Goal: Task Accomplishment & Management: Manage account settings

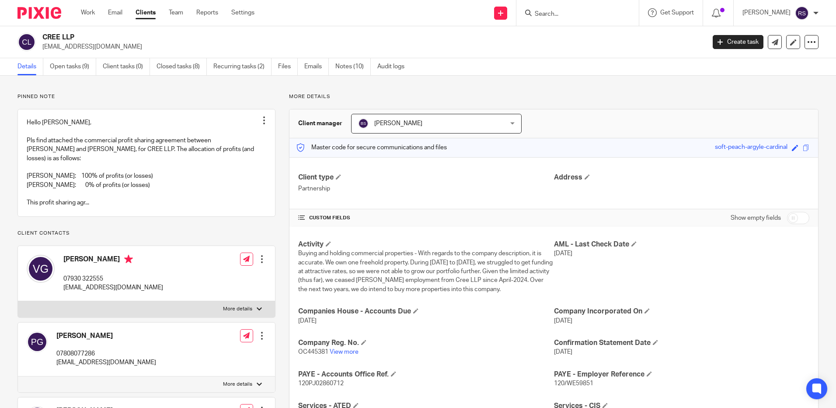
click at [569, 15] on input "Search" at bounding box center [573, 14] width 79 height 8
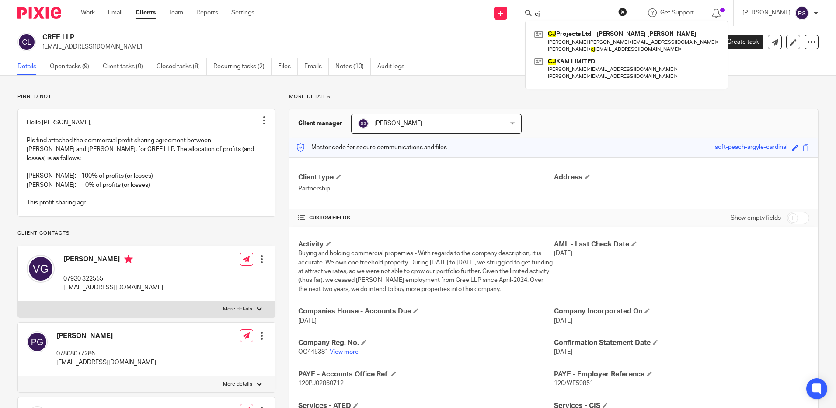
type input "c"
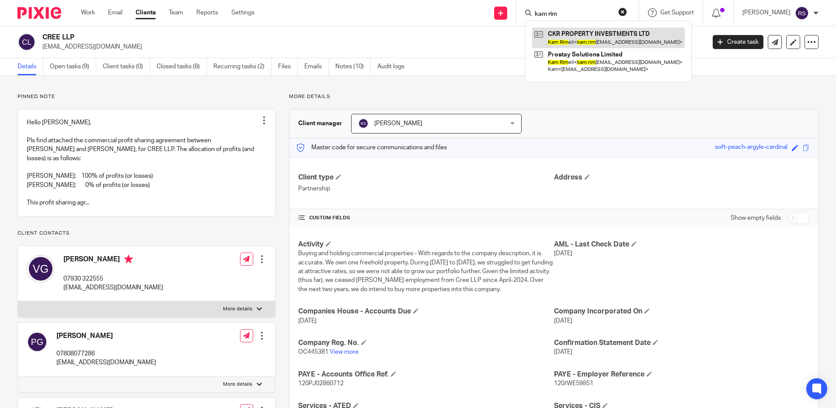
type input "kam rim"
click at [557, 36] on link at bounding box center [608, 38] width 153 height 20
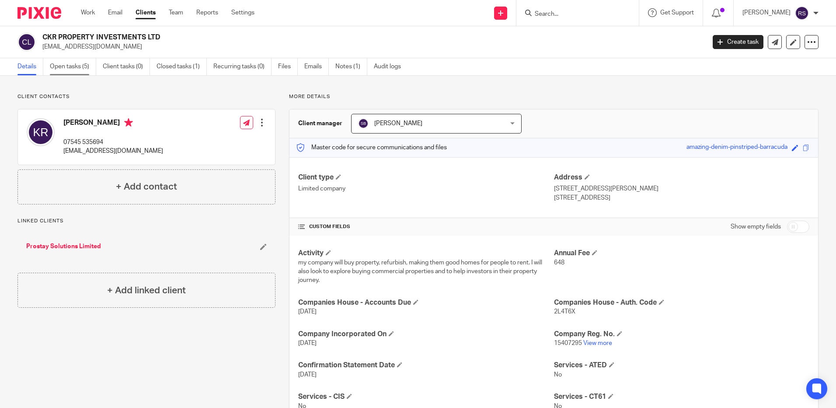
click at [80, 66] on link "Open tasks (5)" at bounding box center [73, 66] width 46 height 17
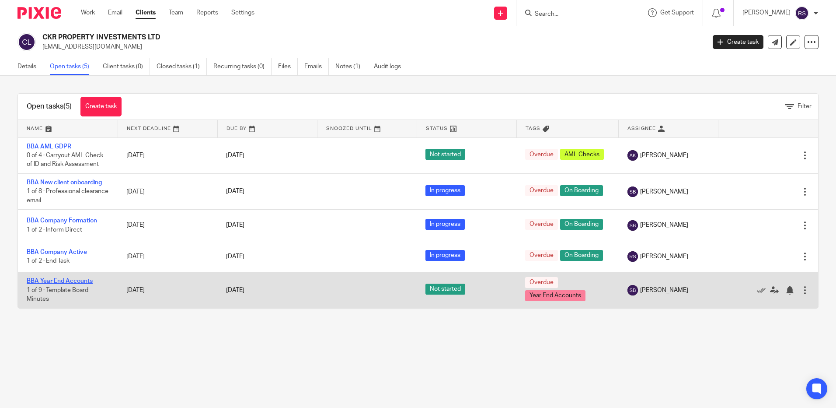
click at [56, 282] on link "BBA Year End Accounts" at bounding box center [60, 281] width 66 height 6
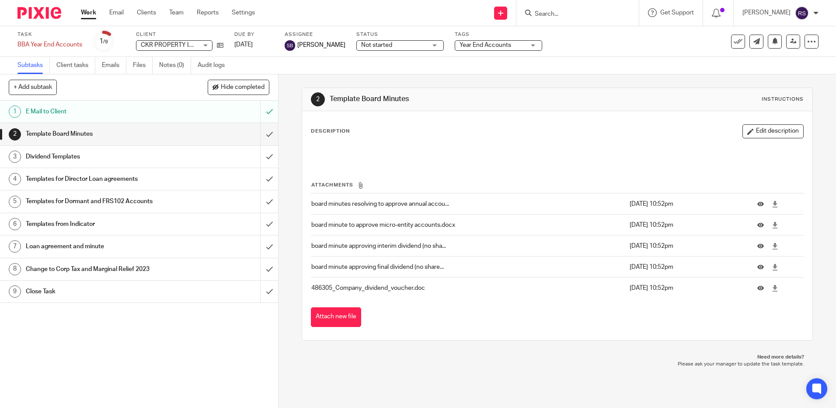
click at [57, 113] on h1 "E Mail to Client" at bounding box center [101, 111] width 150 height 13
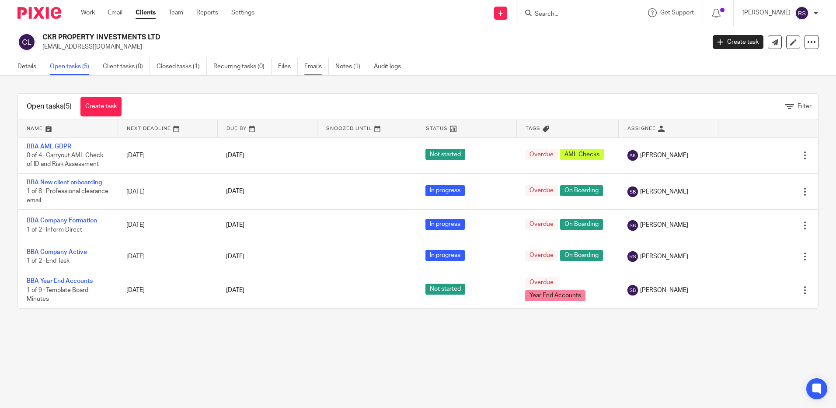
click at [314, 65] on link "Emails" at bounding box center [316, 66] width 24 height 17
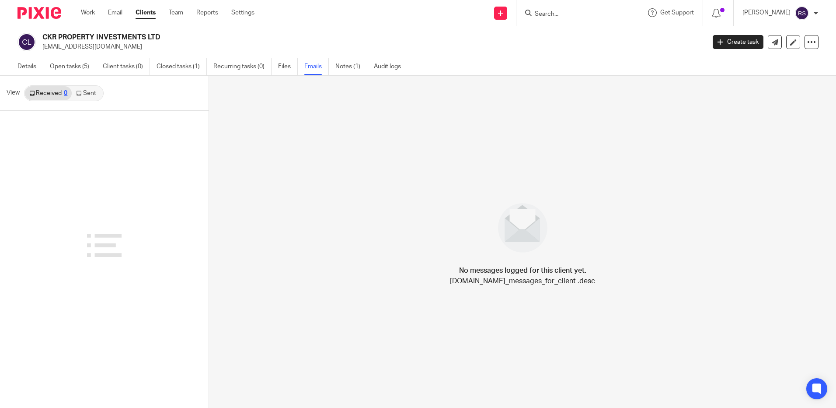
click at [90, 97] on link "Sent" at bounding box center [87, 93] width 31 height 14
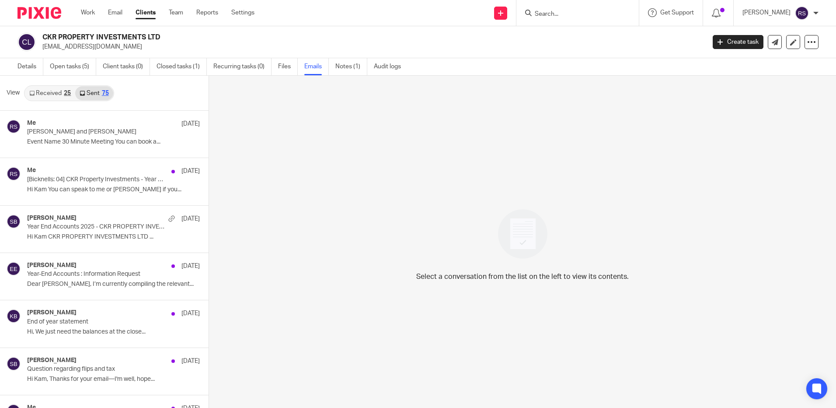
click at [98, 88] on link "Sent 75" at bounding box center [94, 93] width 38 height 14
click at [86, 227] on p "Year End Accounts 2025 - CKR PROPERTY INVESTMENTS LTD" at bounding box center [85, 226] width 117 height 7
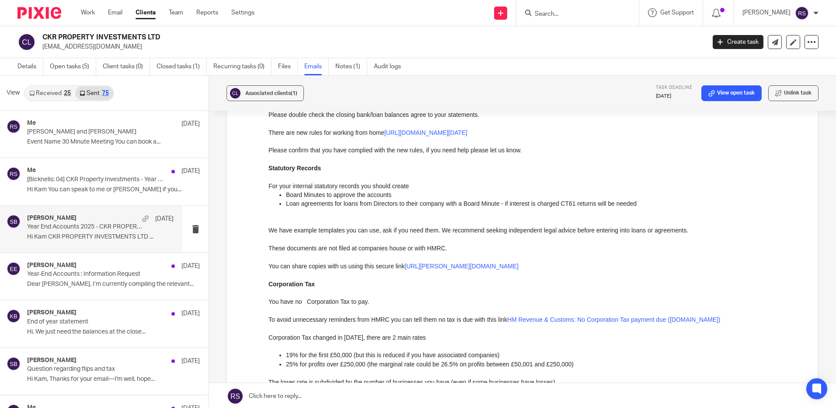
scroll to position [551, 0]
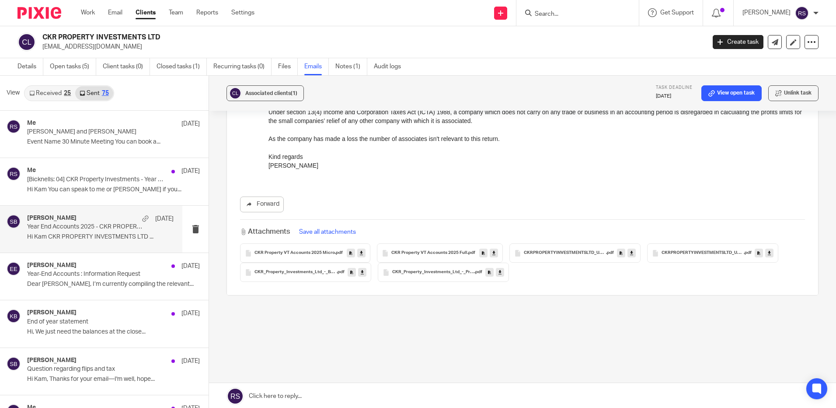
click at [577, 250] on span "CKRPROPERTYINVESTMENTSLTD_UTR7662524734_31-01-2025_CorporationTaxReturn" at bounding box center [565, 252] width 82 height 5
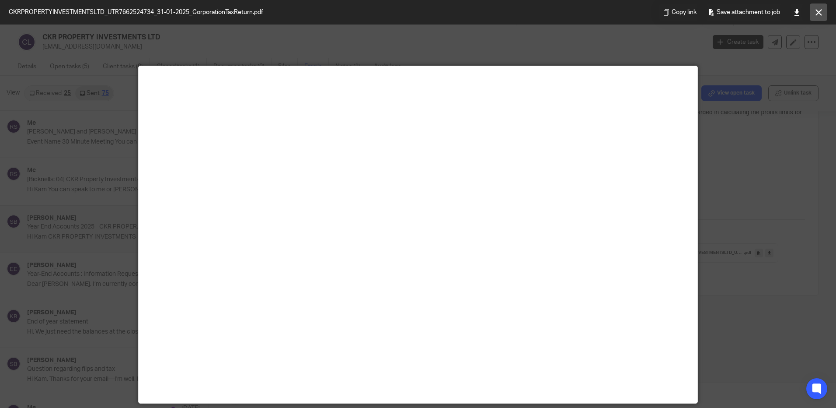
click at [816, 10] on icon at bounding box center [819, 12] width 7 height 7
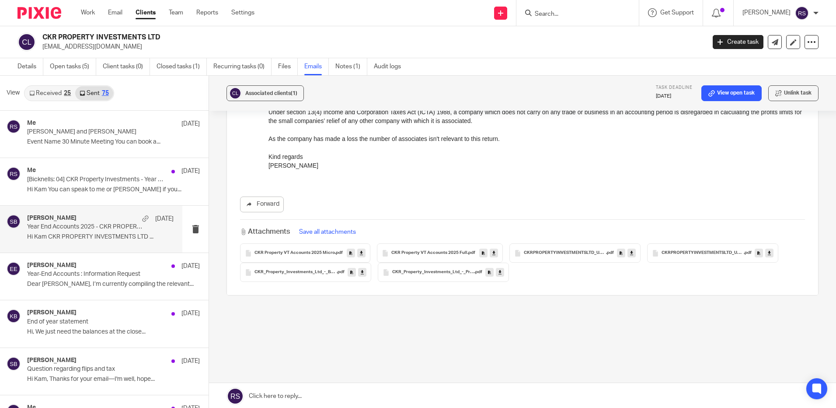
click at [441, 252] on span "CKR Property VT Accounts 2025 Full" at bounding box center [430, 252] width 76 height 5
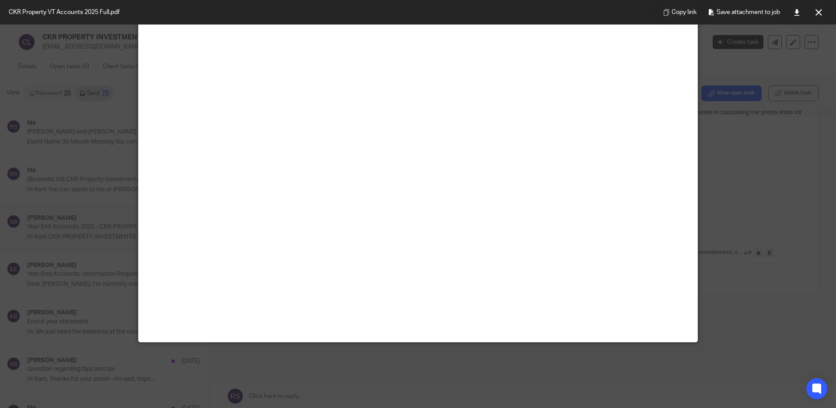
scroll to position [0, 0]
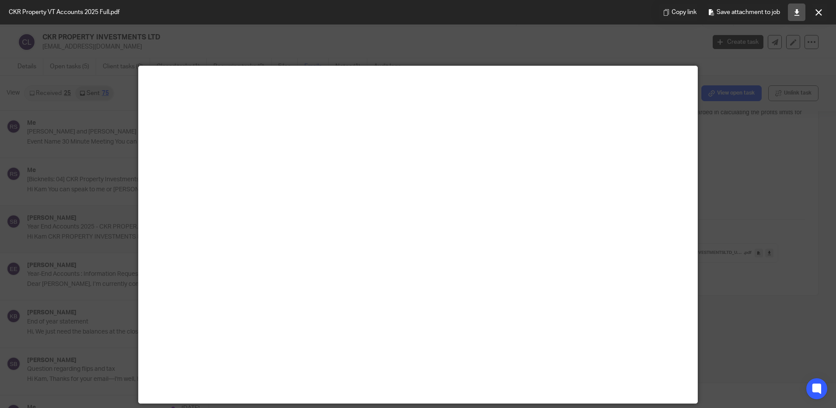
click at [799, 5] on link at bounding box center [796, 11] width 17 height 17
click at [823, 15] on button at bounding box center [818, 11] width 17 height 17
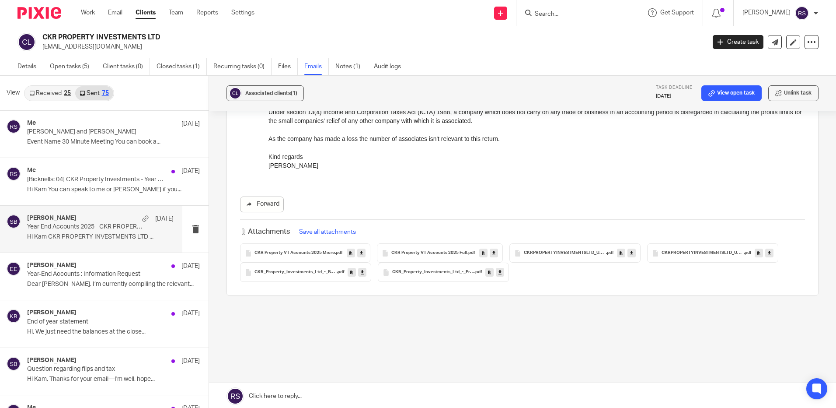
scroll to position [157, 0]
